Goal: Information Seeking & Learning: Learn about a topic

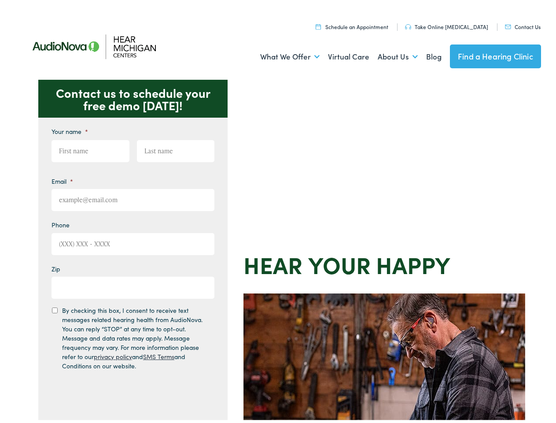
click at [278, 211] on div "Contact us to schedule your free demo [DATE]! Give us a call [PHONE_NUMBER] Ema…" at bounding box center [282, 383] width 564 height 612
click at [282, 54] on link "What We Offer" at bounding box center [289, 54] width 59 height 33
click at [388, 54] on link "About Us" at bounding box center [398, 54] width 40 height 33
